Goal: Transaction & Acquisition: Obtain resource

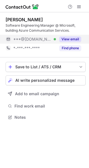
scroll to position [113, 89]
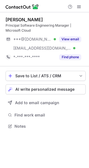
scroll to position [122, 89]
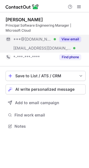
click at [73, 38] on button "View email" at bounding box center [71, 39] width 22 height 6
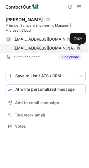
click at [81, 47] on button at bounding box center [79, 48] width 6 height 6
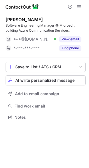
scroll to position [113, 89]
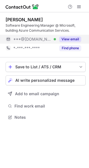
click at [75, 36] on div "View email" at bounding box center [68, 39] width 25 height 9
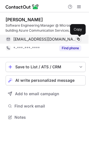
click at [79, 39] on span at bounding box center [79, 39] width 4 height 4
